Goal: Transaction & Acquisition: Download file/media

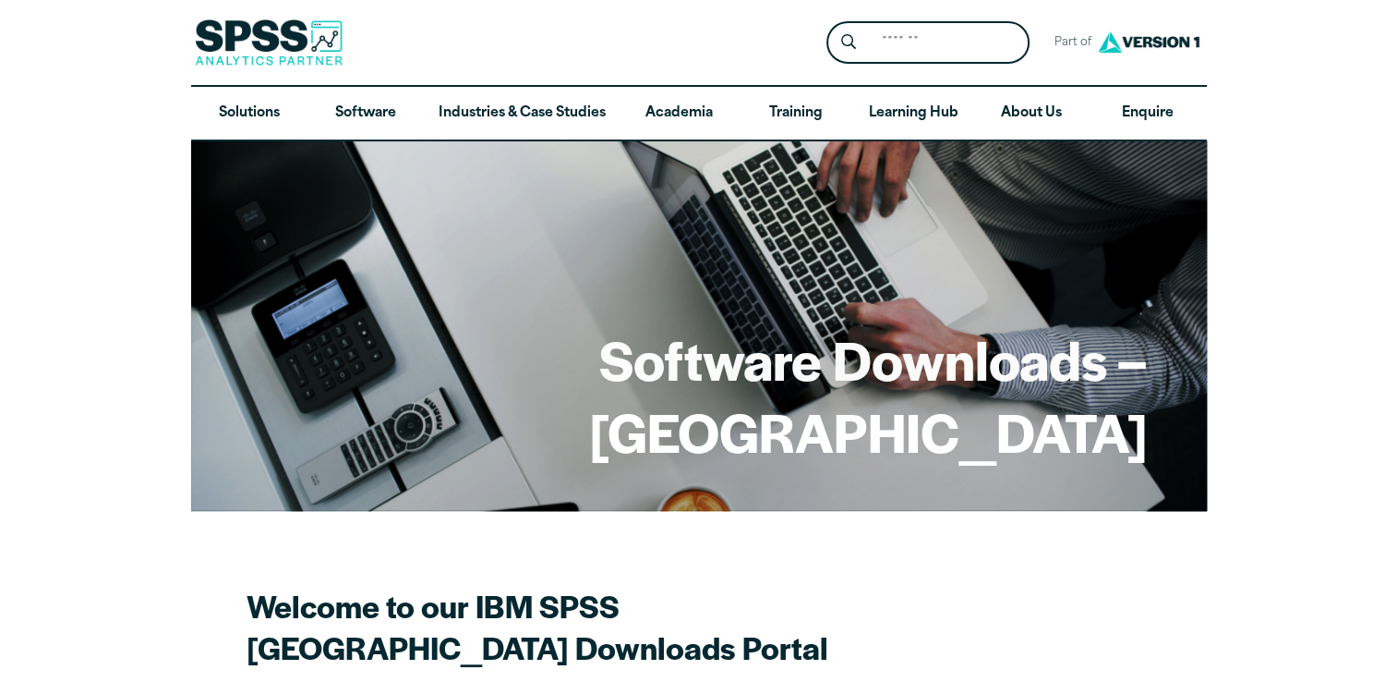
scroll to position [596, 0]
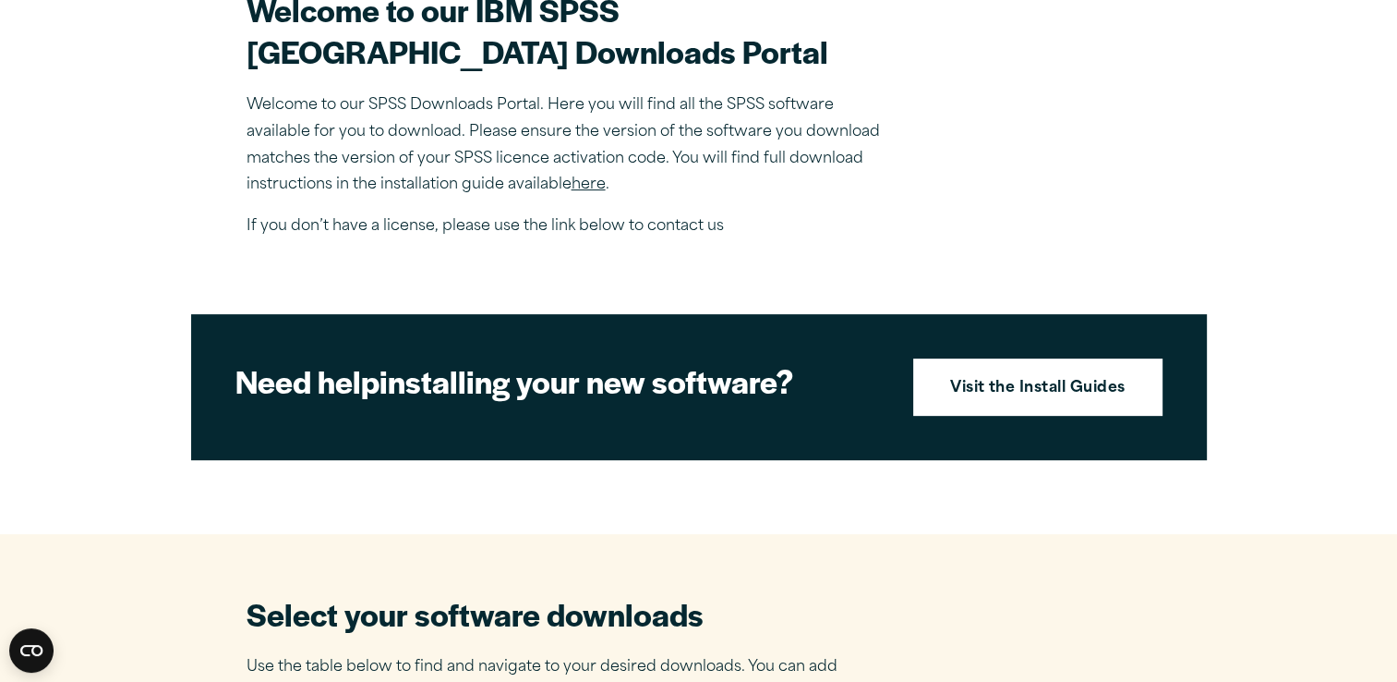
drag, startPoint x: 1379, startPoint y: 219, endPoint x: 1384, endPoint y: 275, distance: 56.5
click at [1384, 275] on article "Software Downloads – [GEOGRAPHIC_DATA] Welcome to our IBM SPSS [GEOGRAPHIC_DATA…" at bounding box center [698, 603] width 1397 height 2114
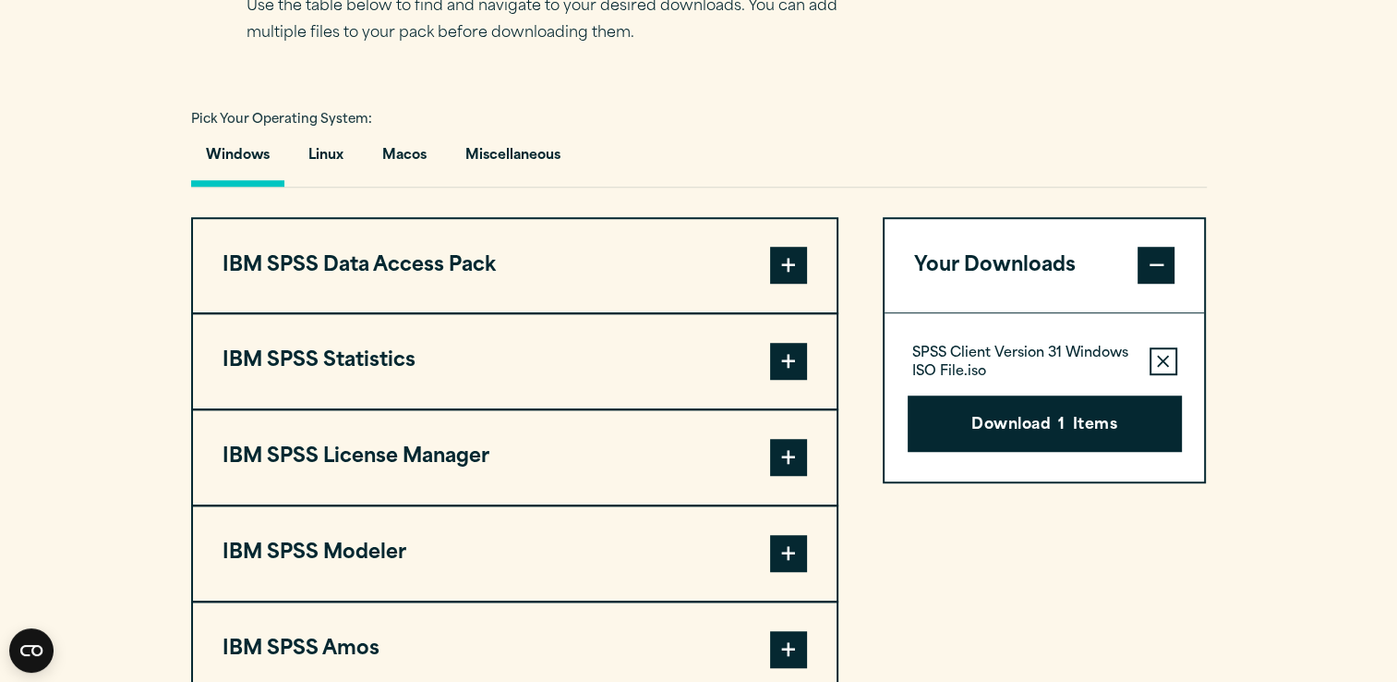
scroll to position [1253, 0]
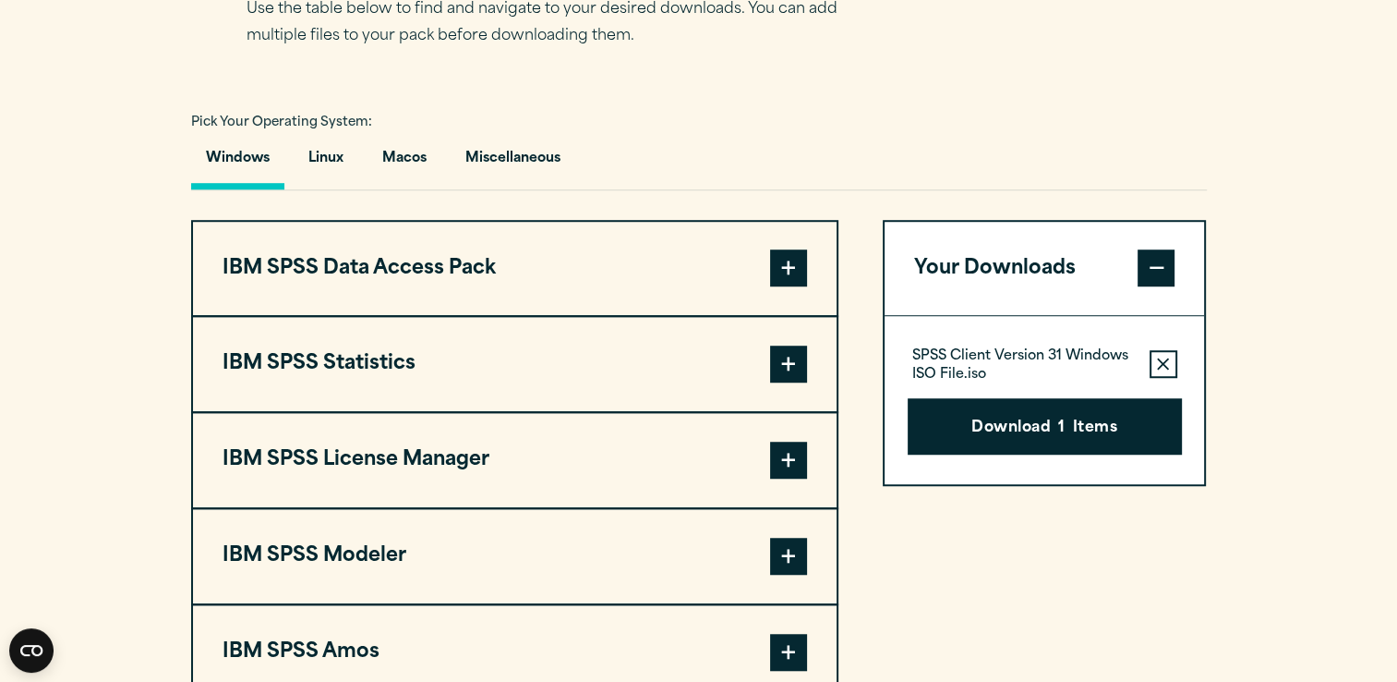
click at [785, 286] on span at bounding box center [788, 267] width 37 height 37
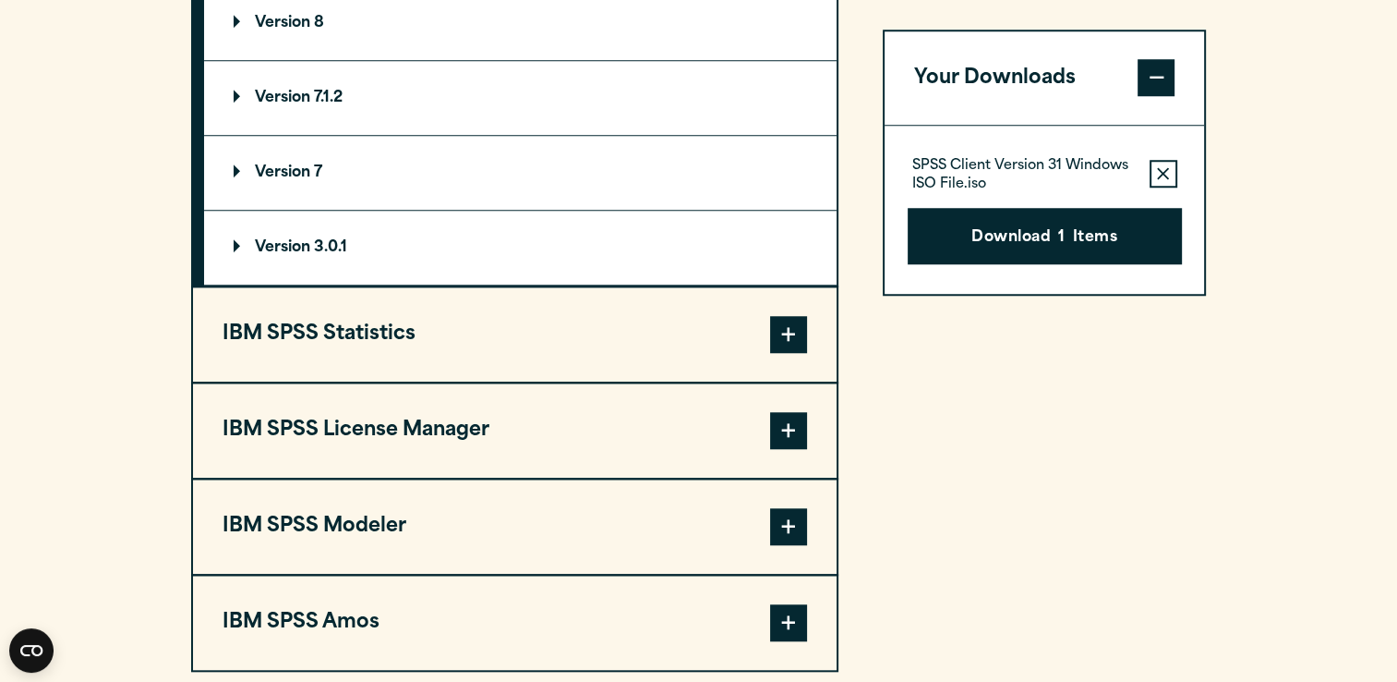
scroll to position [1637, 0]
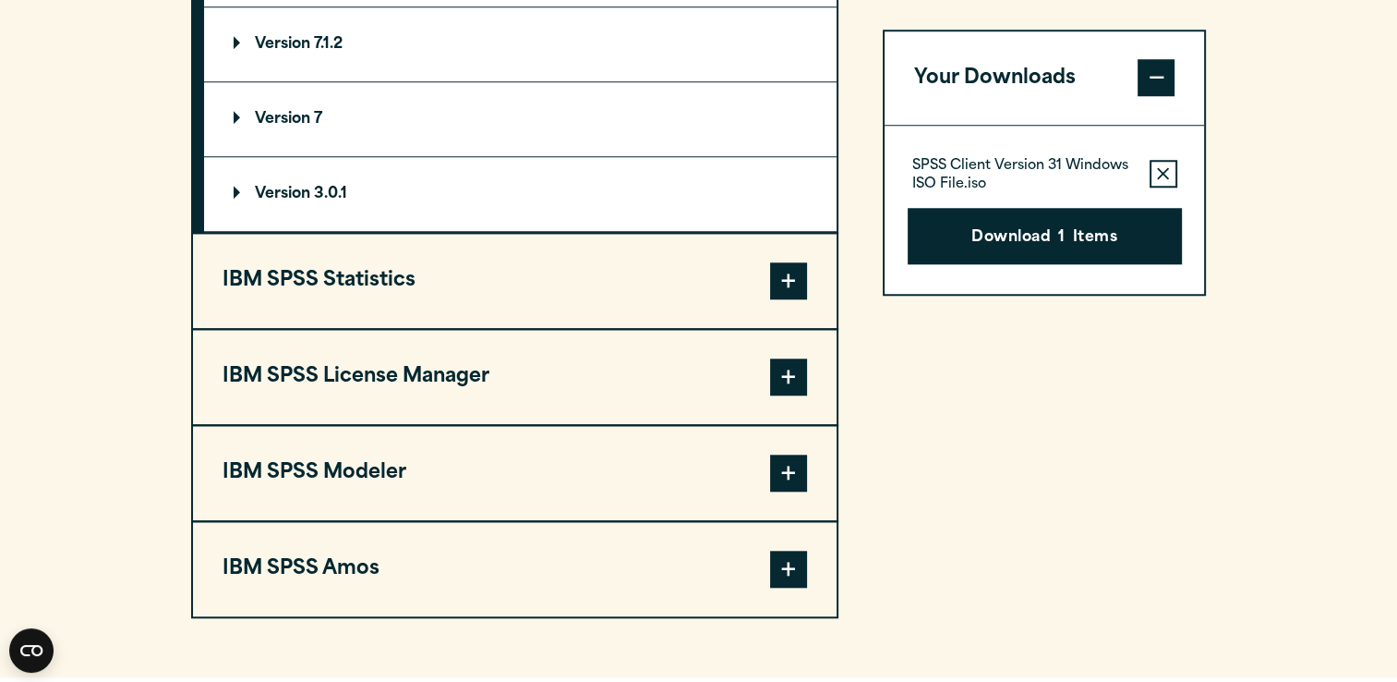
click at [790, 299] on span at bounding box center [788, 280] width 37 height 37
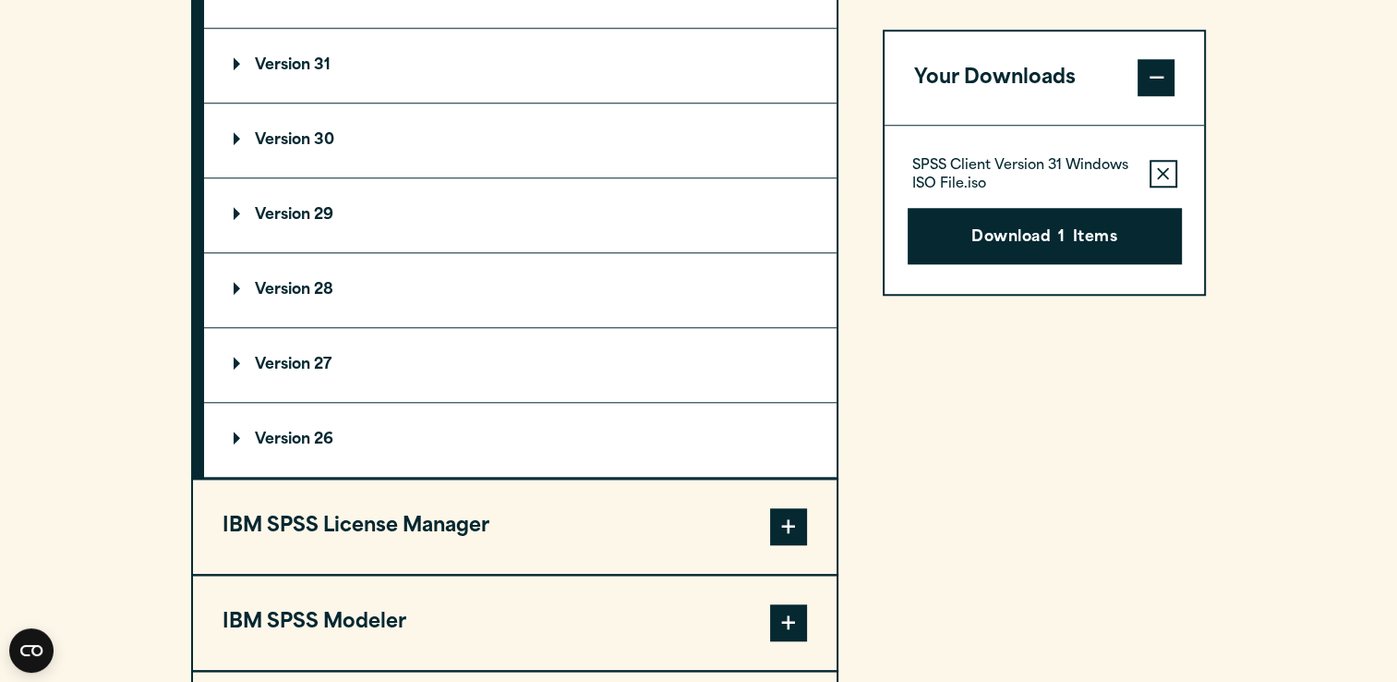
click at [308, 148] on p "Version 30" at bounding box center [284, 140] width 101 height 15
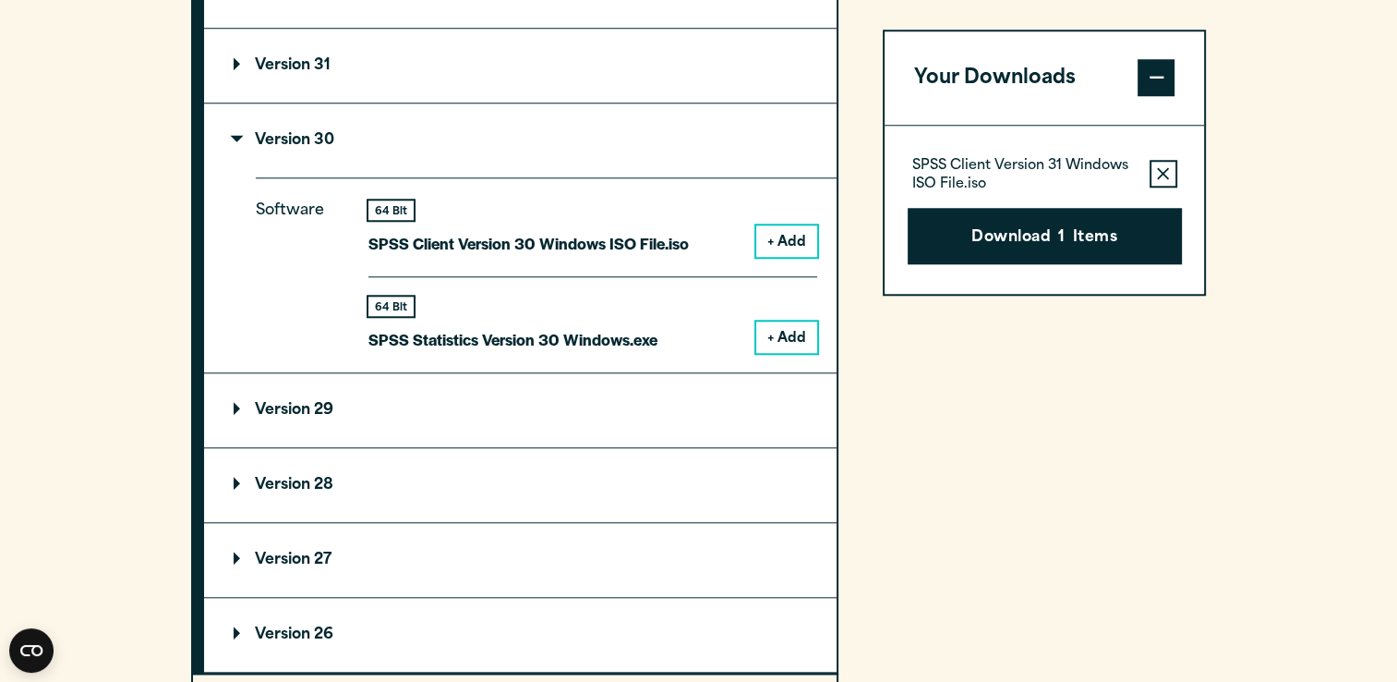
click at [781, 257] on button "+ Add" at bounding box center [786, 240] width 61 height 31
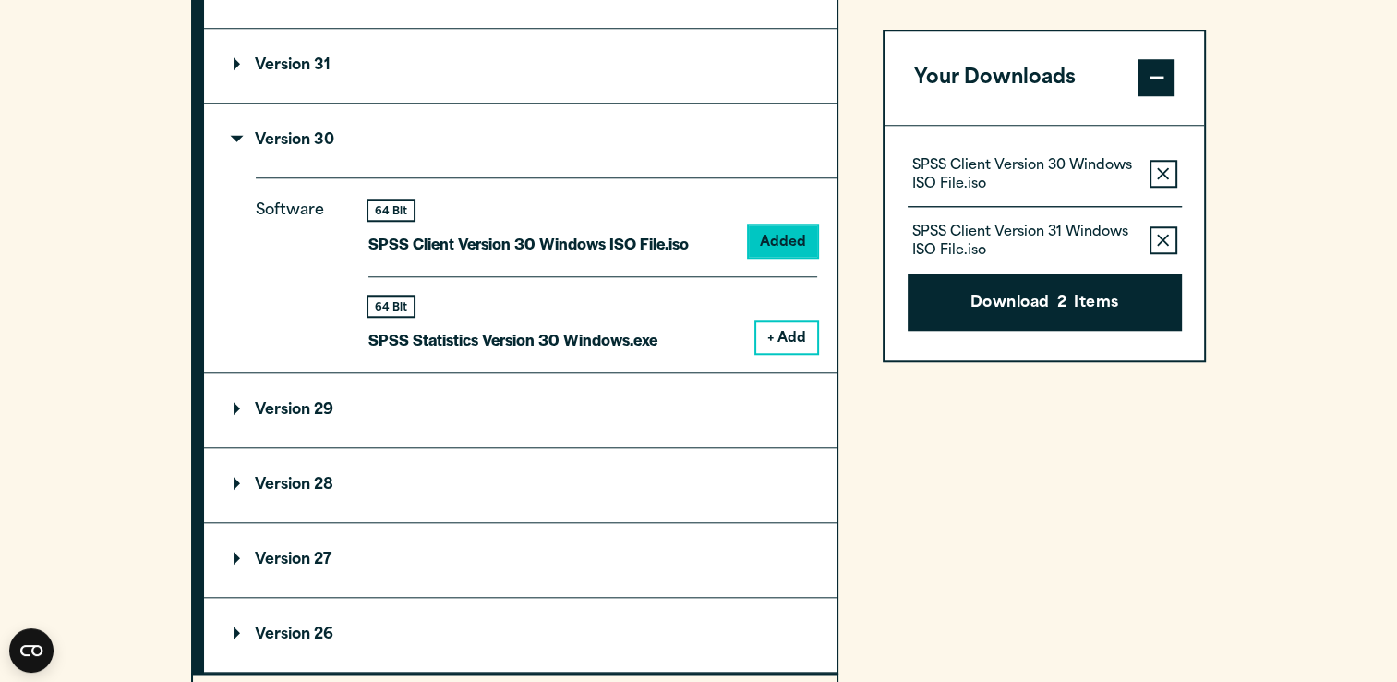
click at [803, 353] on button "+ Add" at bounding box center [786, 336] width 61 height 31
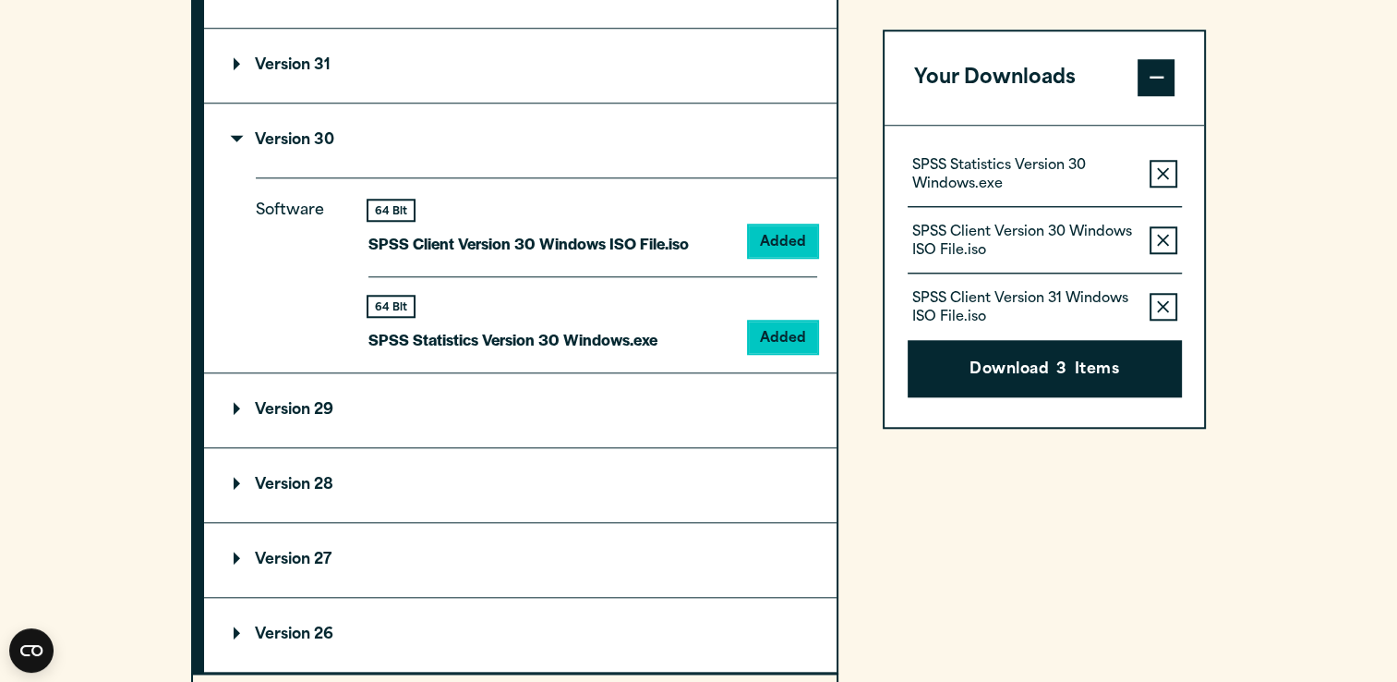
click at [1159, 295] on button "Remove this item from your software download list" at bounding box center [1164, 307] width 28 height 28
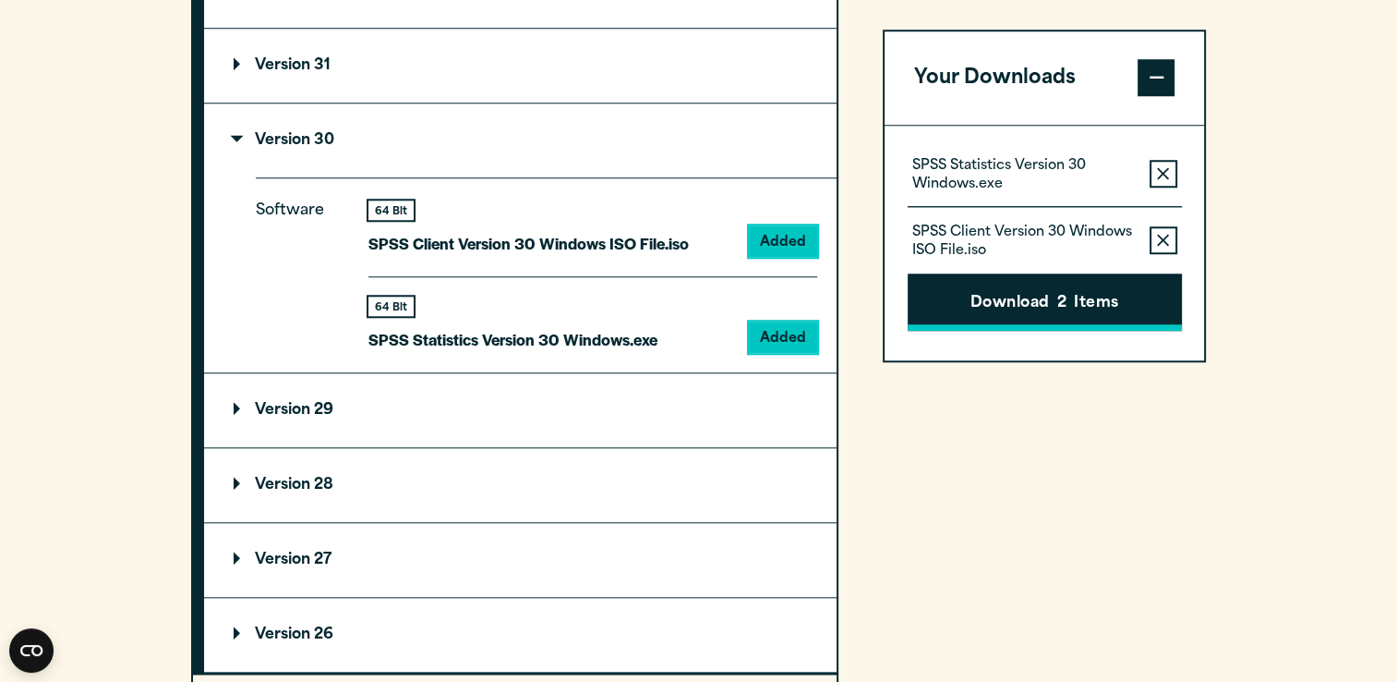
click at [1060, 293] on span "2" at bounding box center [1061, 305] width 9 height 24
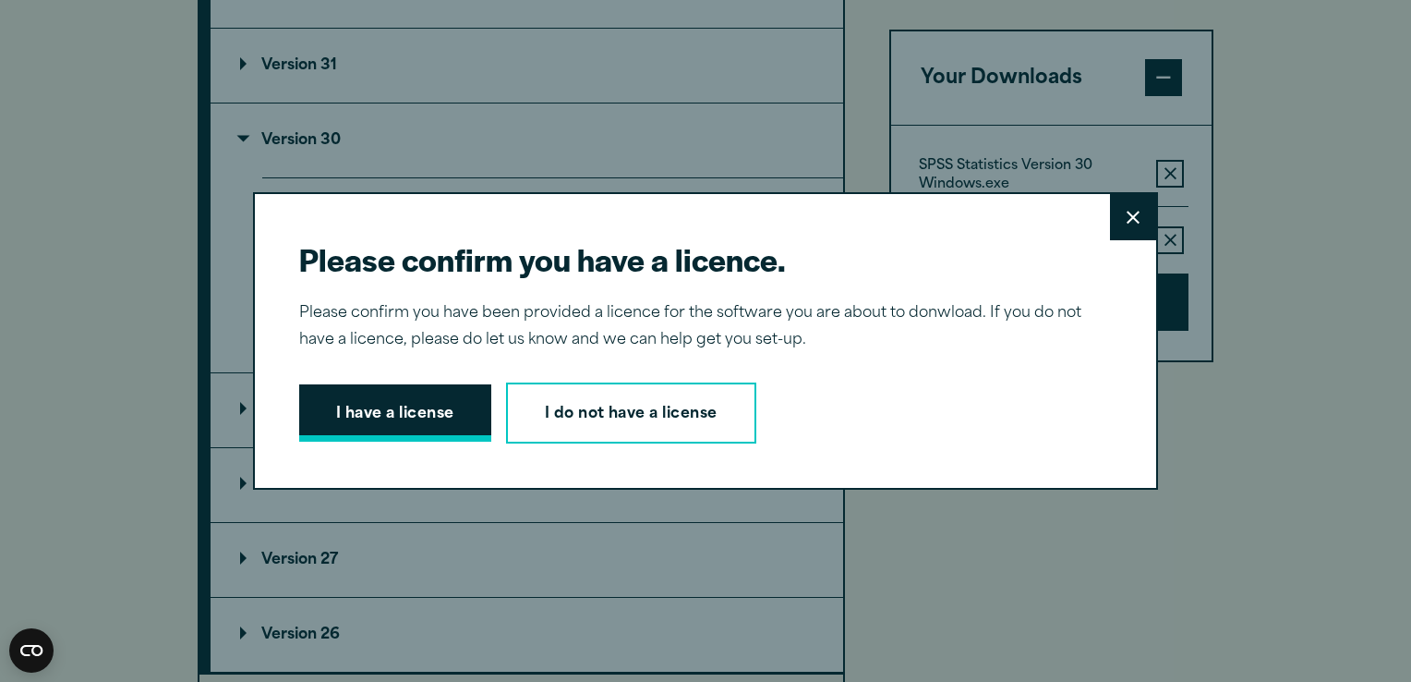
click at [413, 432] on button "I have a license" at bounding box center [395, 412] width 192 height 57
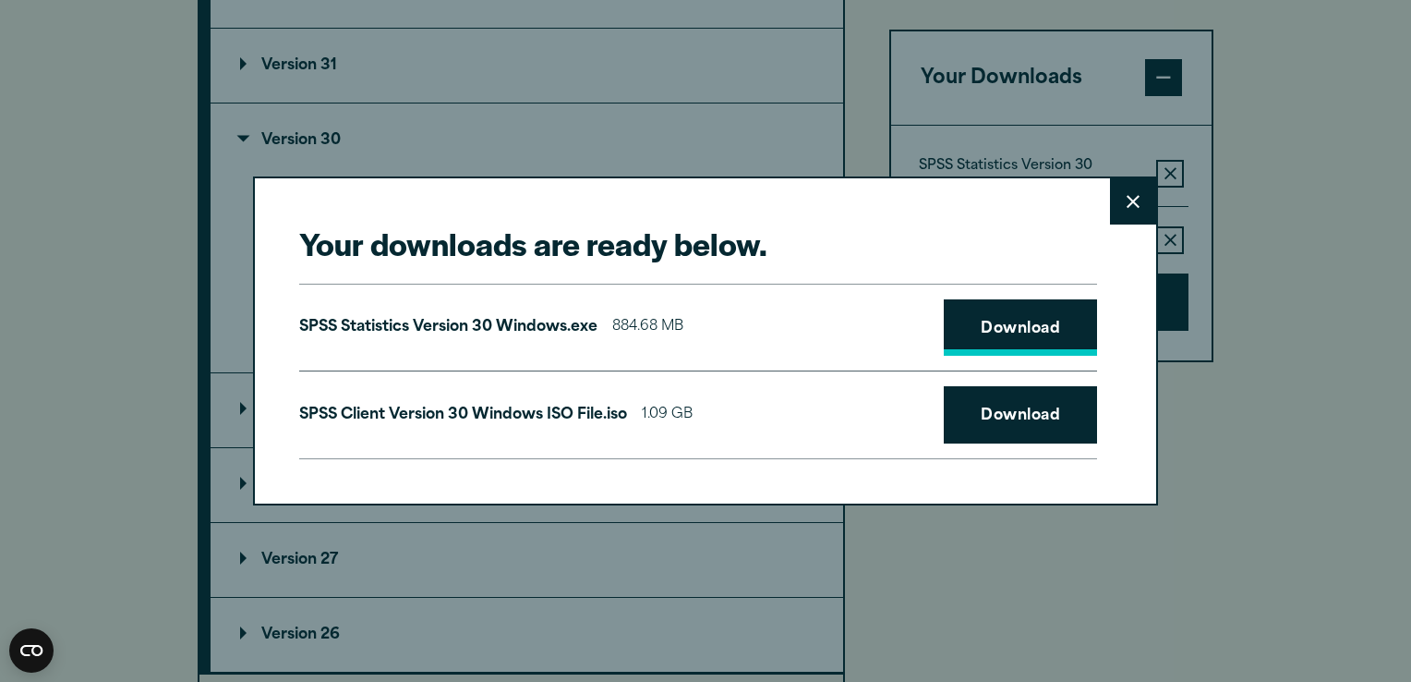
click at [1015, 344] on link "Download" at bounding box center [1020, 327] width 153 height 57
click at [1013, 413] on link "Download" at bounding box center [1020, 414] width 153 height 57
click at [1114, 210] on button "Close" at bounding box center [1133, 201] width 46 height 46
